Goal: Navigation & Orientation: Find specific page/section

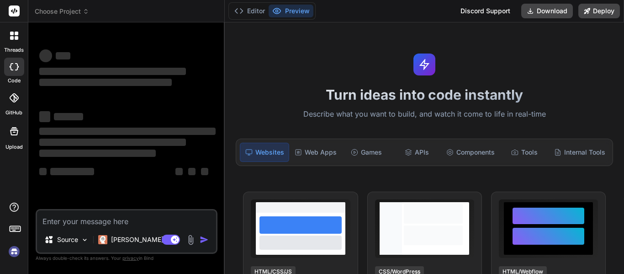
type textarea "x"
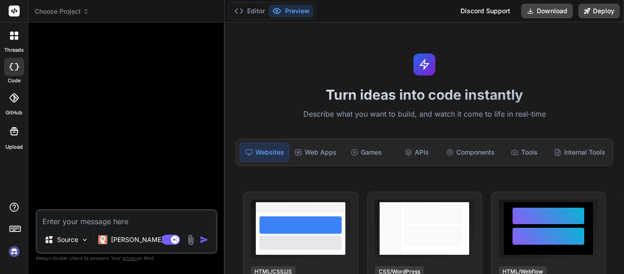
scroll to position [46, 0]
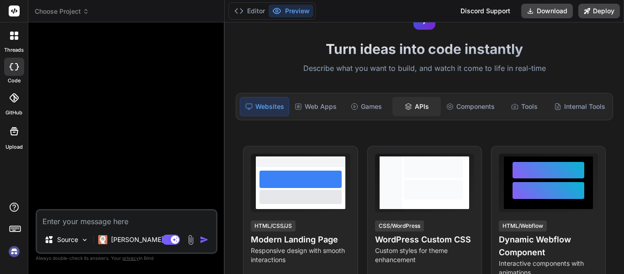
click at [416, 105] on div "APIs" at bounding box center [416, 106] width 48 height 19
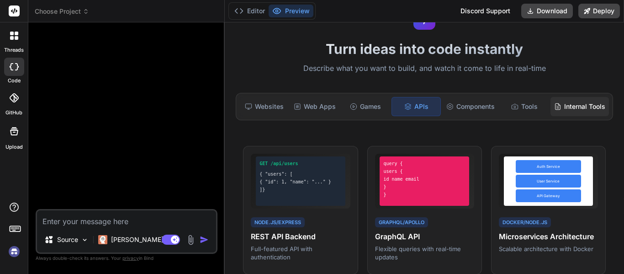
click at [558, 104] on div "Internal Tools" at bounding box center [579, 106] width 58 height 19
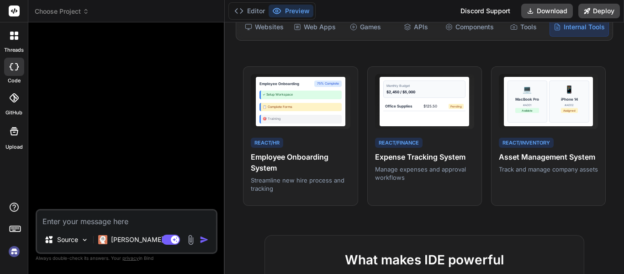
scroll to position [0, 0]
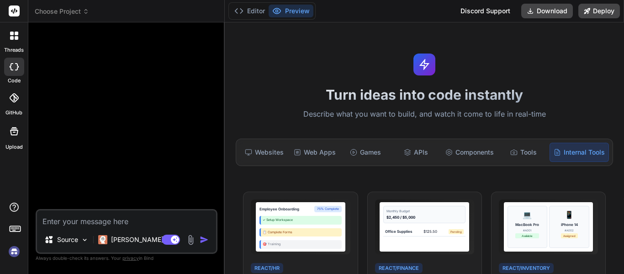
click at [11, 250] on img at bounding box center [14, 251] width 16 height 16
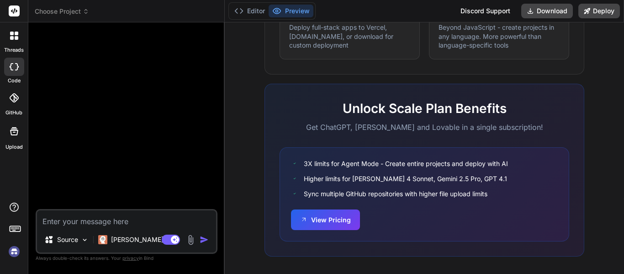
scroll to position [620, 0]
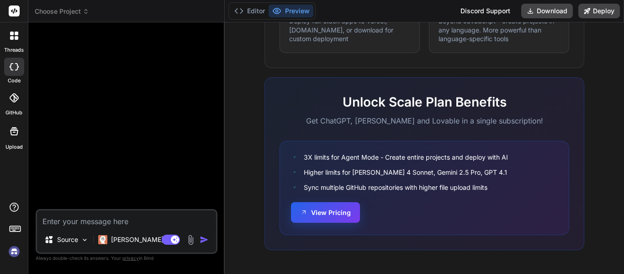
click at [344, 212] on button "View Pricing" at bounding box center [325, 212] width 69 height 21
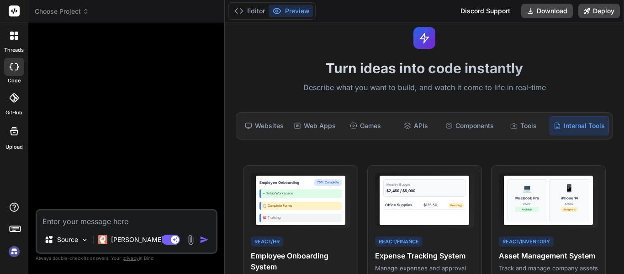
scroll to position [0, 0]
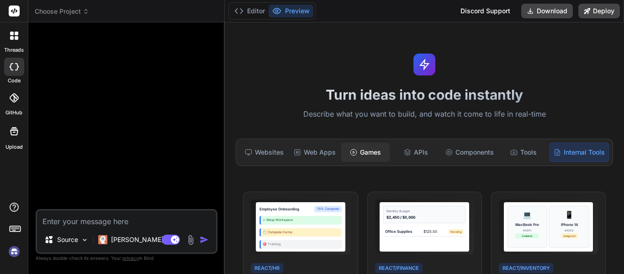
click at [372, 148] on div "Games" at bounding box center [365, 151] width 48 height 19
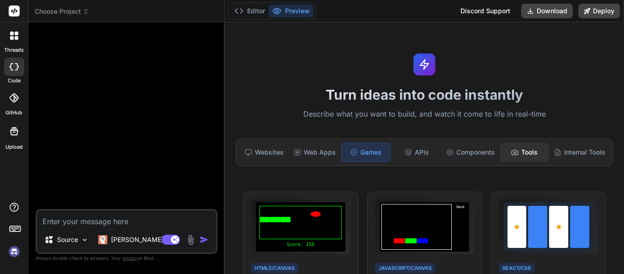
click at [512, 153] on div "Tools" at bounding box center [524, 151] width 48 height 19
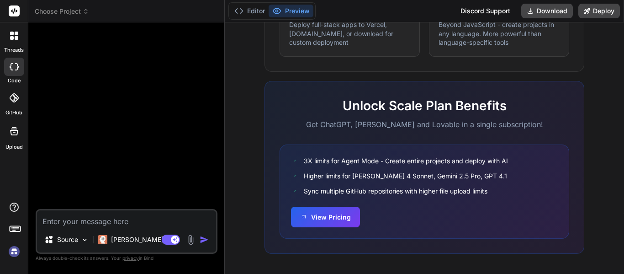
scroll to position [609, 0]
